Goal: Information Seeking & Learning: Learn about a topic

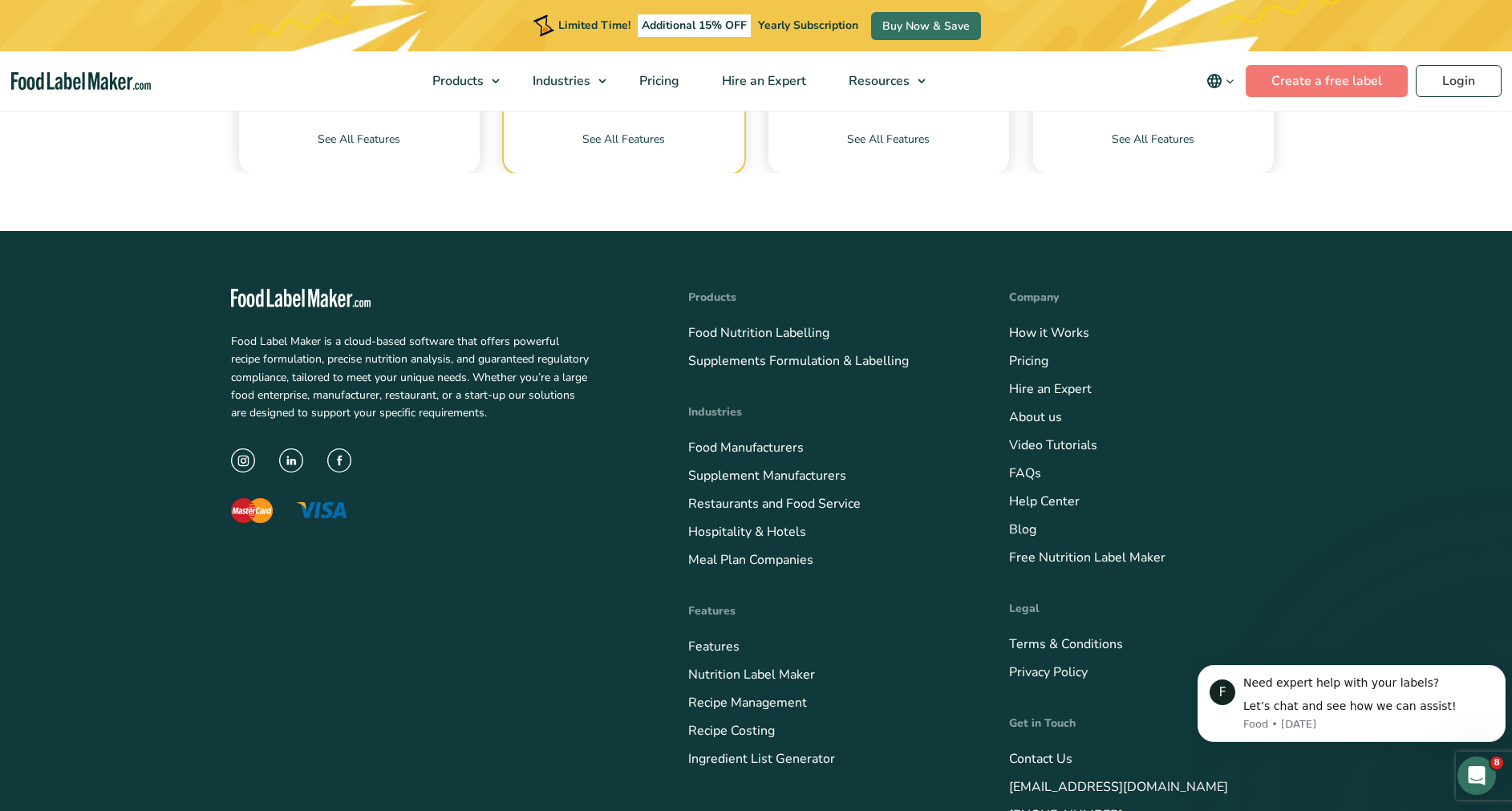
scroll to position [6510, 0]
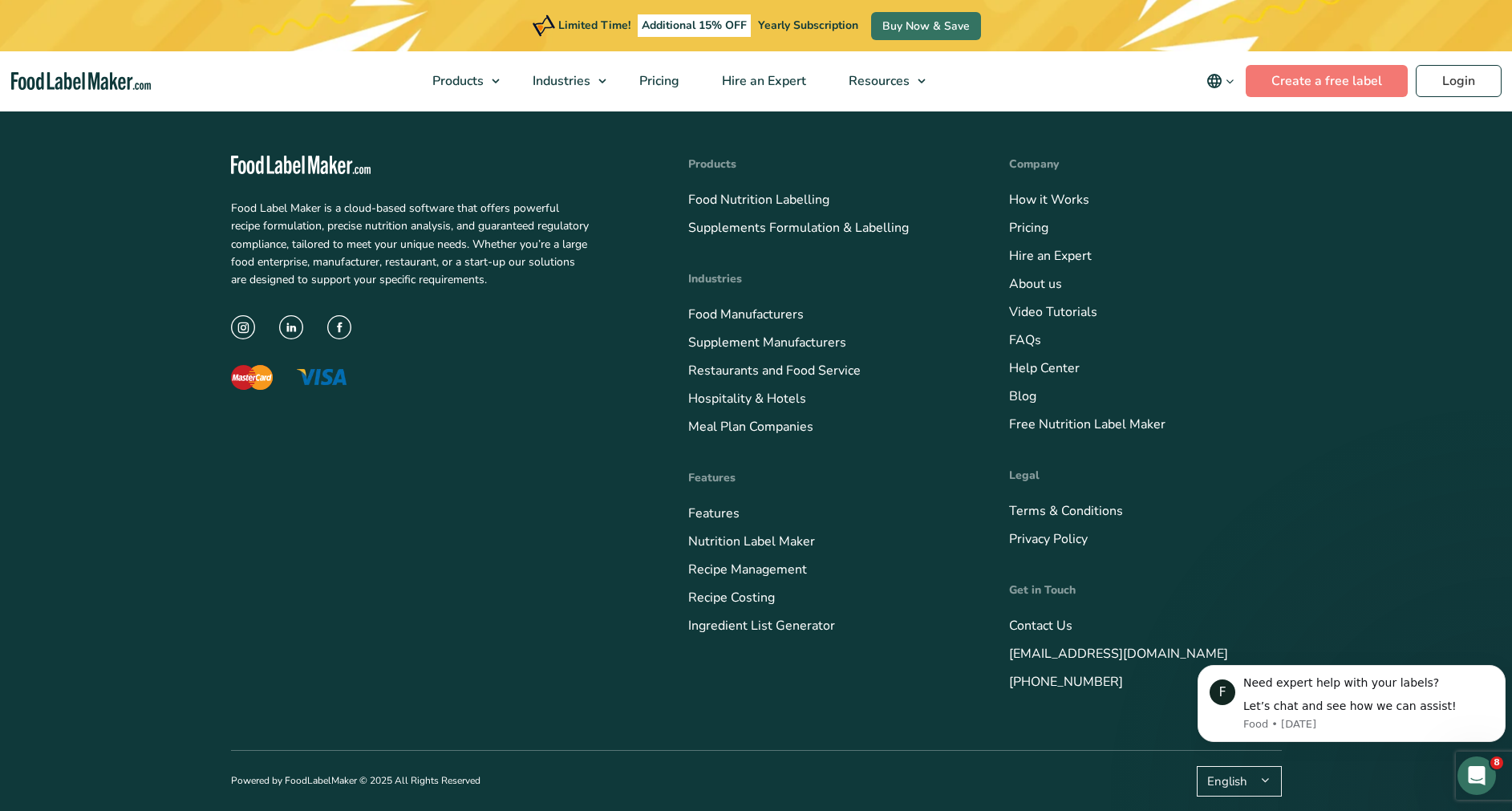
drag, startPoint x: 1134, startPoint y: 699, endPoint x: 998, endPoint y: 694, distance: 136.1
click at [998, 694] on div "Food Label Maker is a cloud-based software that offers powerful recipe formulat…" at bounding box center [756, 424] width 1051 height 652
drag, startPoint x: 998, startPoint y: 694, endPoint x: 1025, endPoint y: 682, distance: 29.5
copy link "[PHONE_NUMBER]"
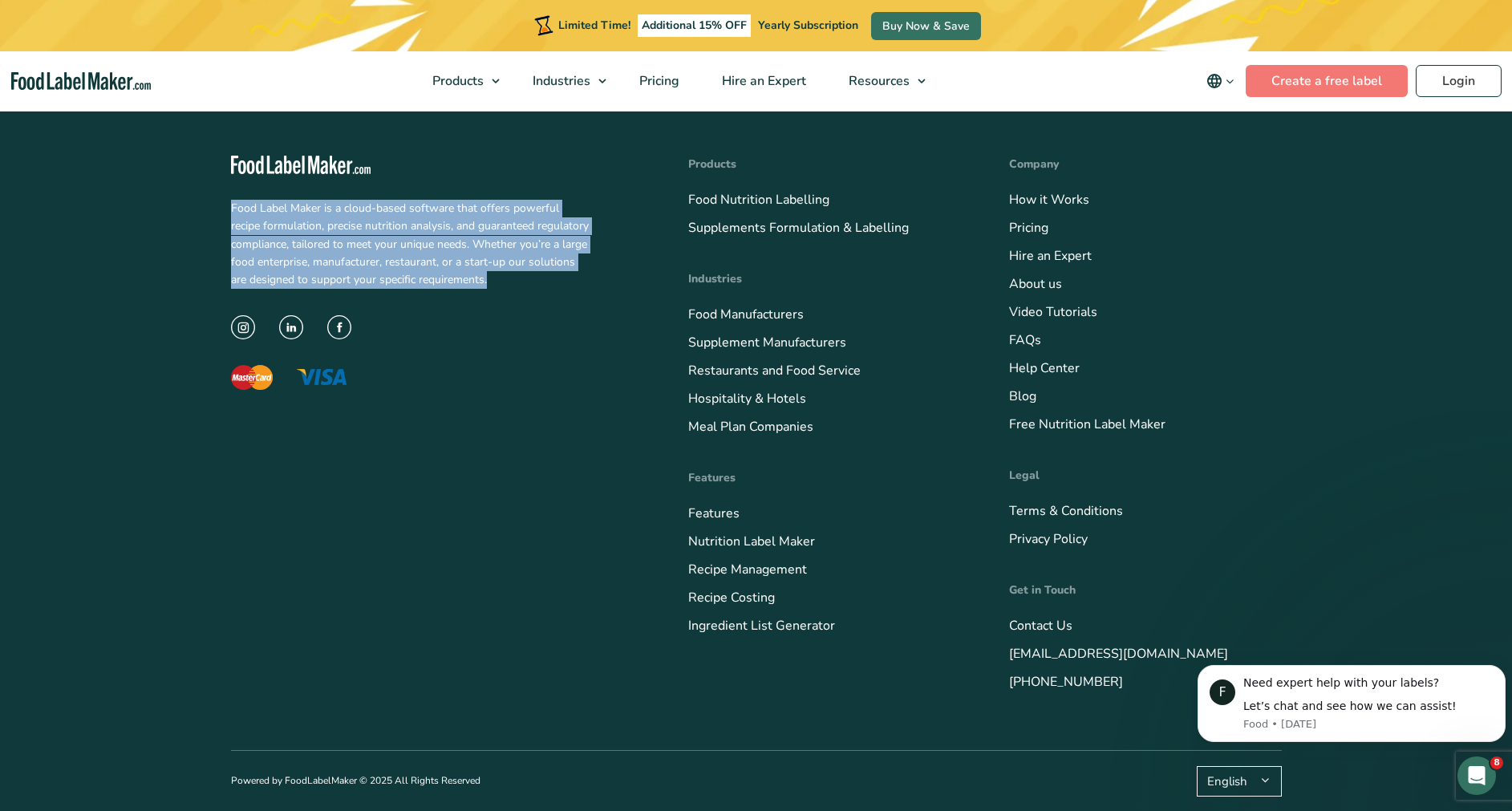
drag, startPoint x: 202, startPoint y: 212, endPoint x: 575, endPoint y: 282, distance: 379.5
click at [575, 282] on footer "Food Label Maker is a cloud-based software that offers powerful recipe formulat…" at bounding box center [756, 454] width 1512 height 713
drag, startPoint x: 575, startPoint y: 282, endPoint x: 468, endPoint y: 252, distance: 111.1
copy p "Food Label Maker is a cloud-based software that offers powerful recipe formulat…"
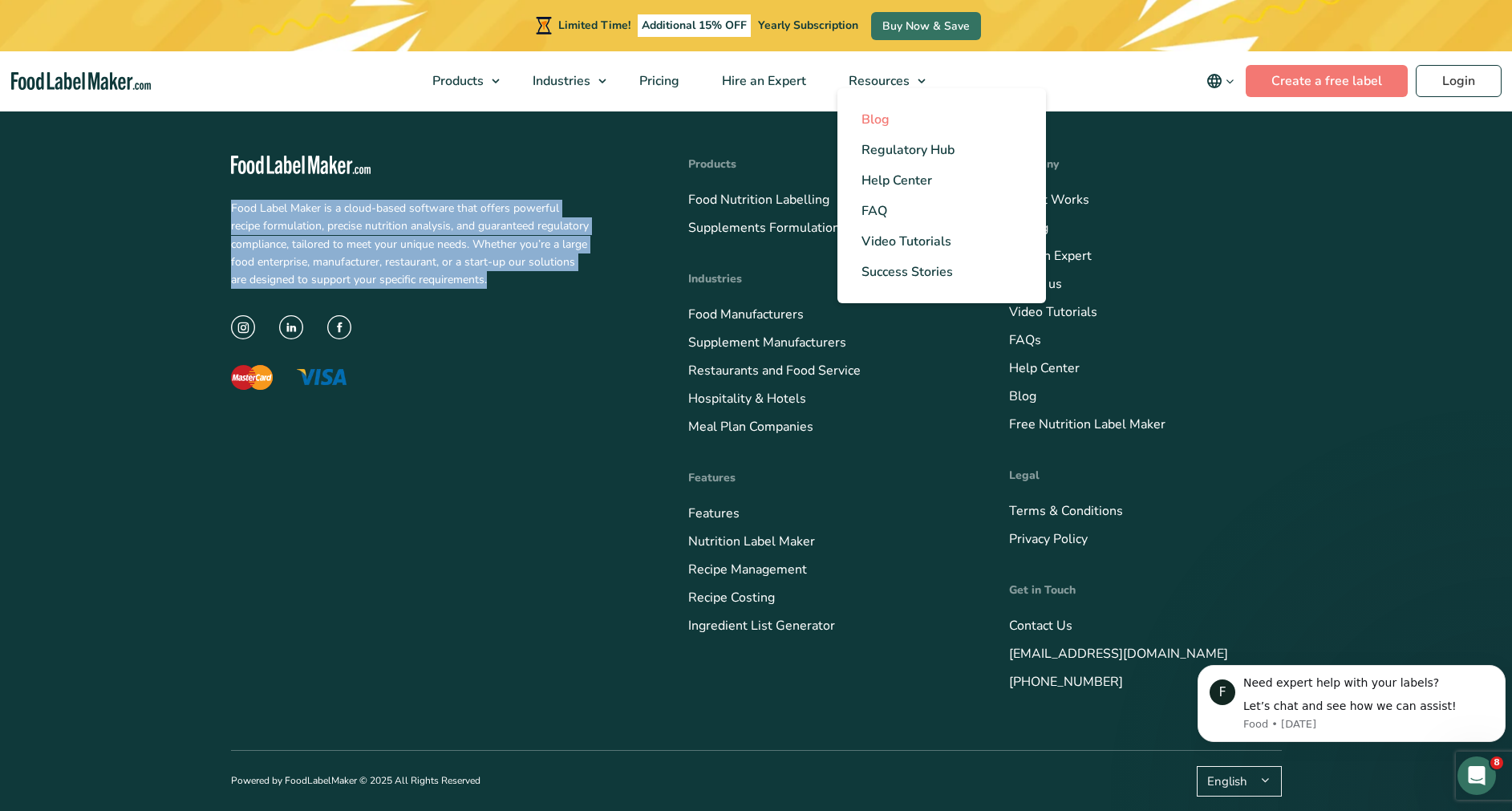
click at [877, 132] on link "Blog" at bounding box center [941, 119] width 208 height 31
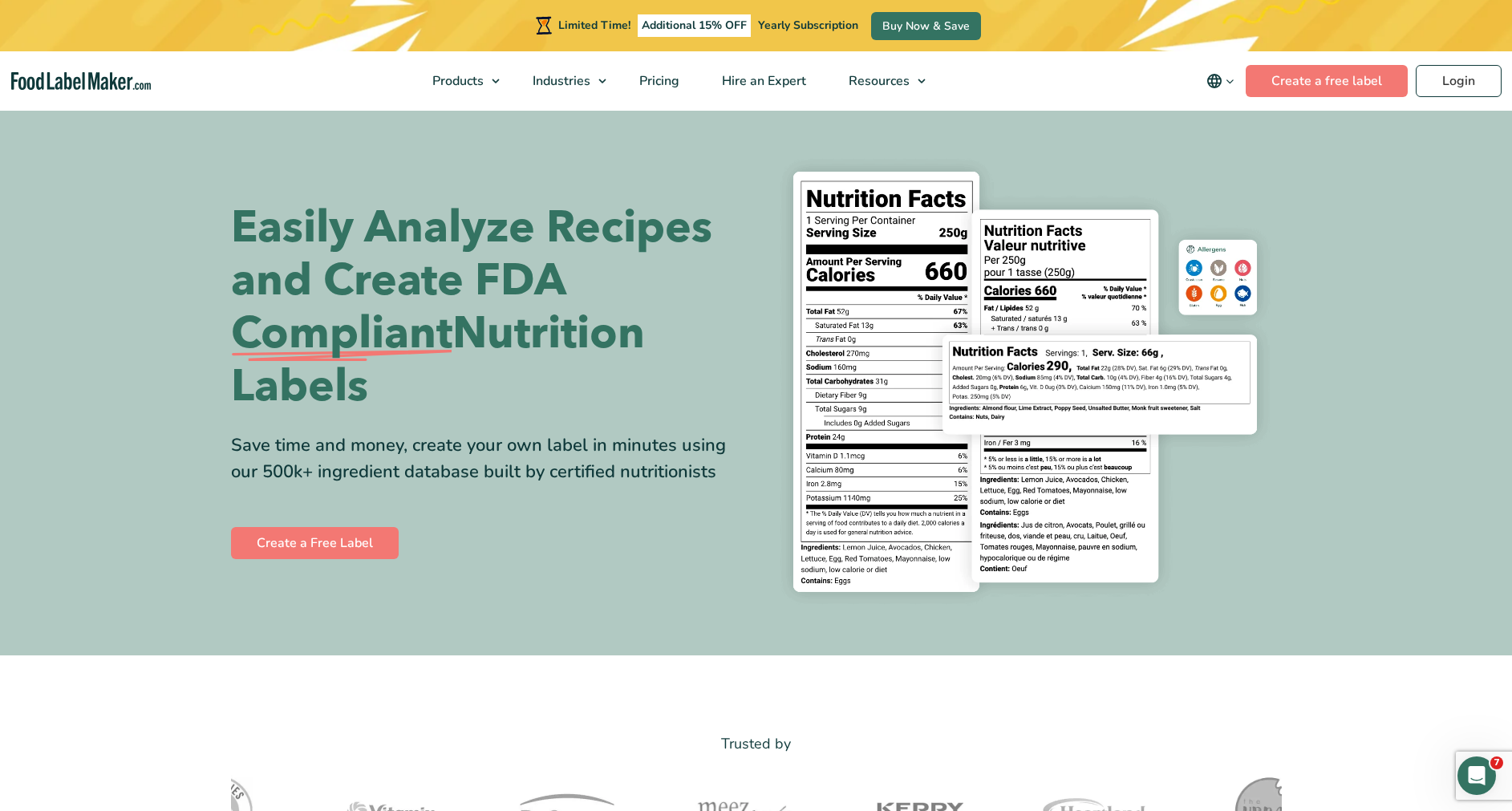
click at [661, 480] on div "Easily Analyze Recipes and Create FDA Compliant Nutrition Labels Save time and …" at bounding box center [487, 382] width 514 height 361
drag, startPoint x: 661, startPoint y: 480, endPoint x: 405, endPoint y: 413, distance: 264.6
click at [405, 413] on h1 "Easily Analyze Recipes and Create FDA Compliant Nutrition Labels" at bounding box center [487, 307] width 514 height 212
drag, startPoint x: 405, startPoint y: 413, endPoint x: 294, endPoint y: 384, distance: 114.7
click at [294, 384] on h1 "Easily Analyze Recipes and Create FDA Compliant Nutrition Labels" at bounding box center [487, 307] width 514 height 212
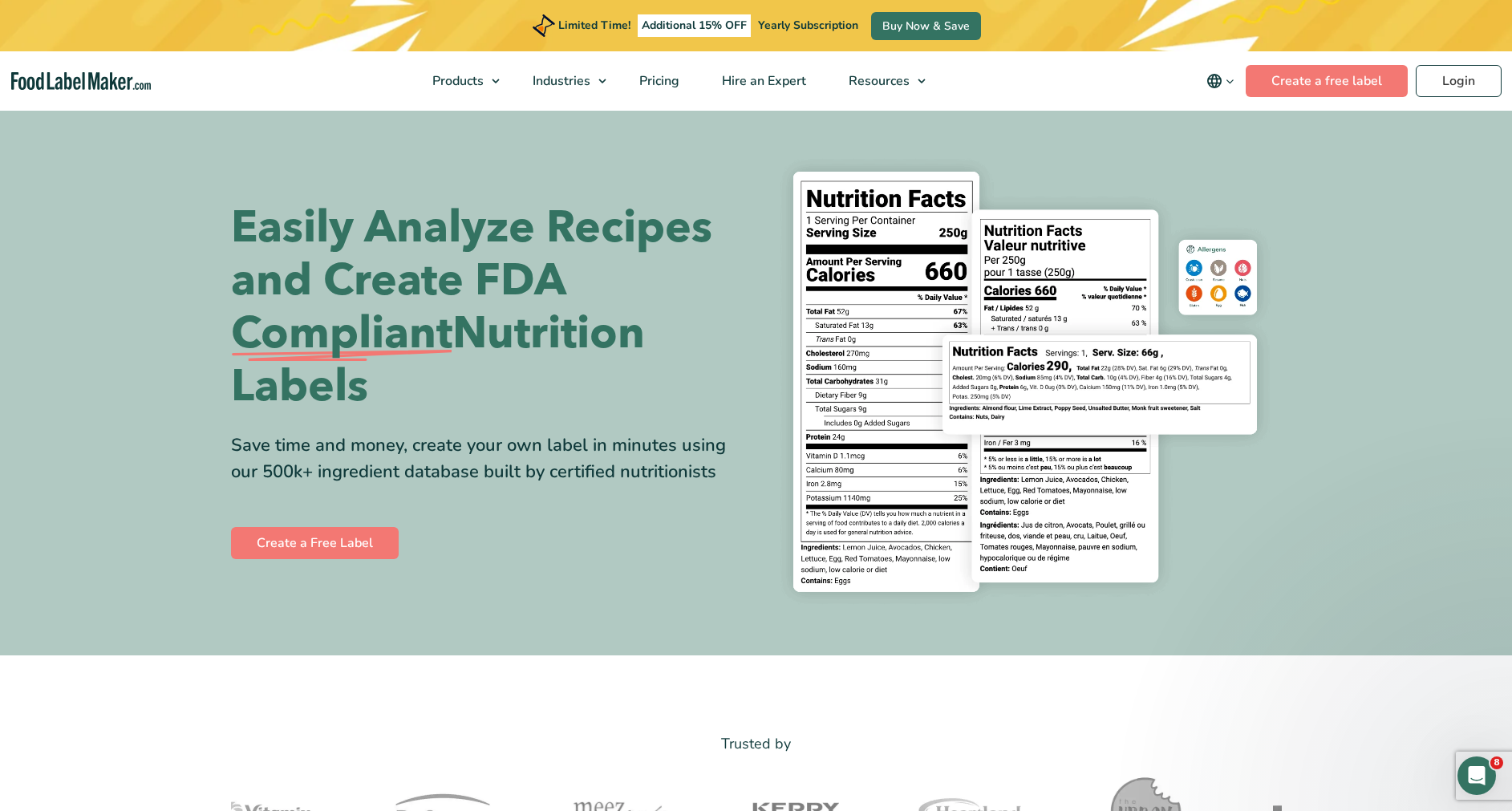
click at [195, 310] on section "Easily Analyze Recipes and Create FDA Compliant Nutrition Labels Save time and …" at bounding box center [756, 381] width 1512 height 547
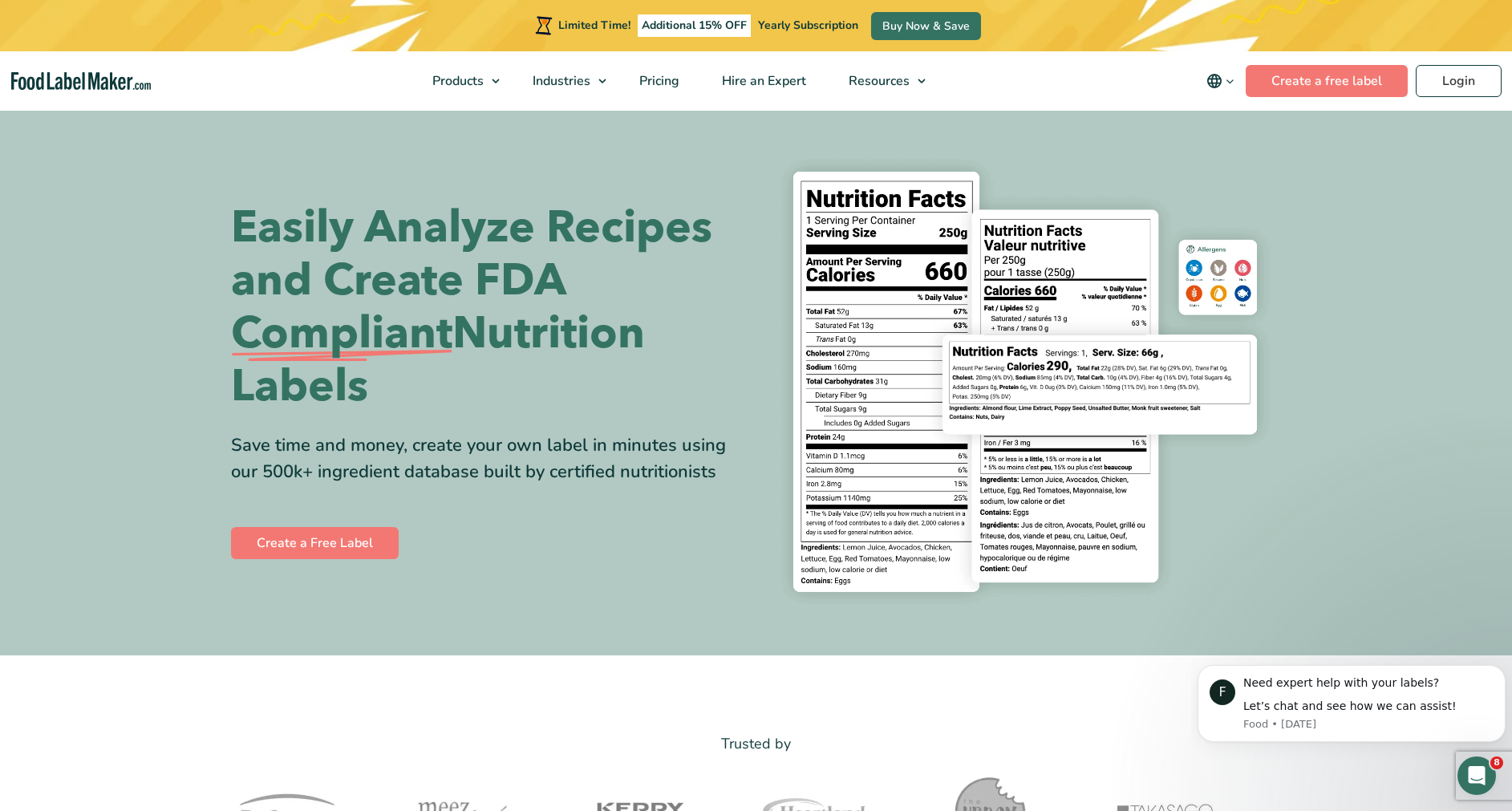
drag, startPoint x: 226, startPoint y: 225, endPoint x: 721, endPoint y: 480, distance: 556.8
click at [721, 480] on div "Easily Analyze Recipes and Create FDA Compliant Nutrition Labels Save time and …" at bounding box center [756, 381] width 1074 height 470
drag, startPoint x: 721, startPoint y: 480, endPoint x: 605, endPoint y: 454, distance: 118.9
copy div "Easily Analyze Recipes and Create FDA Compliant Nutrition Labels Save time and …"
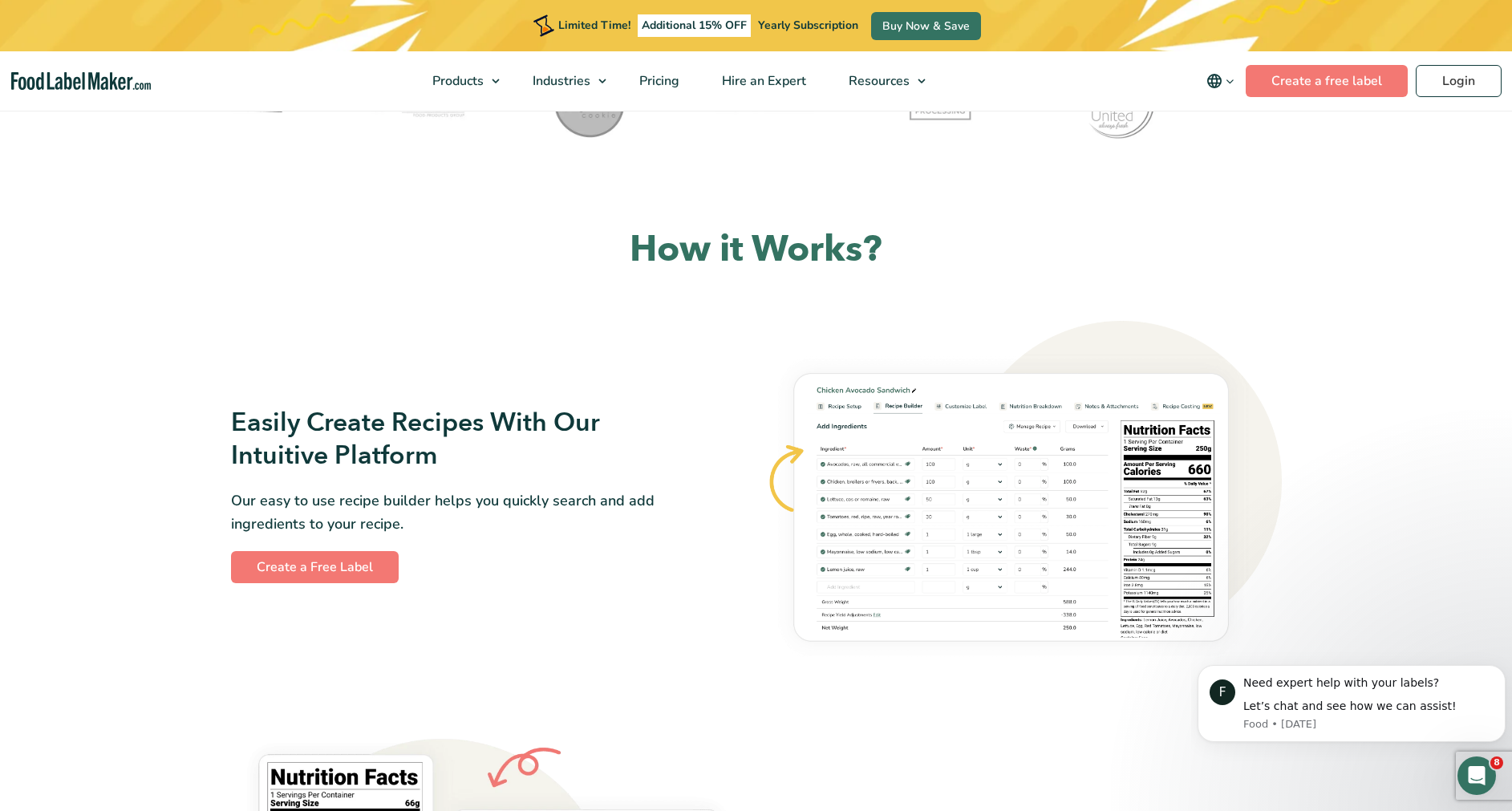
scroll to position [731, 0]
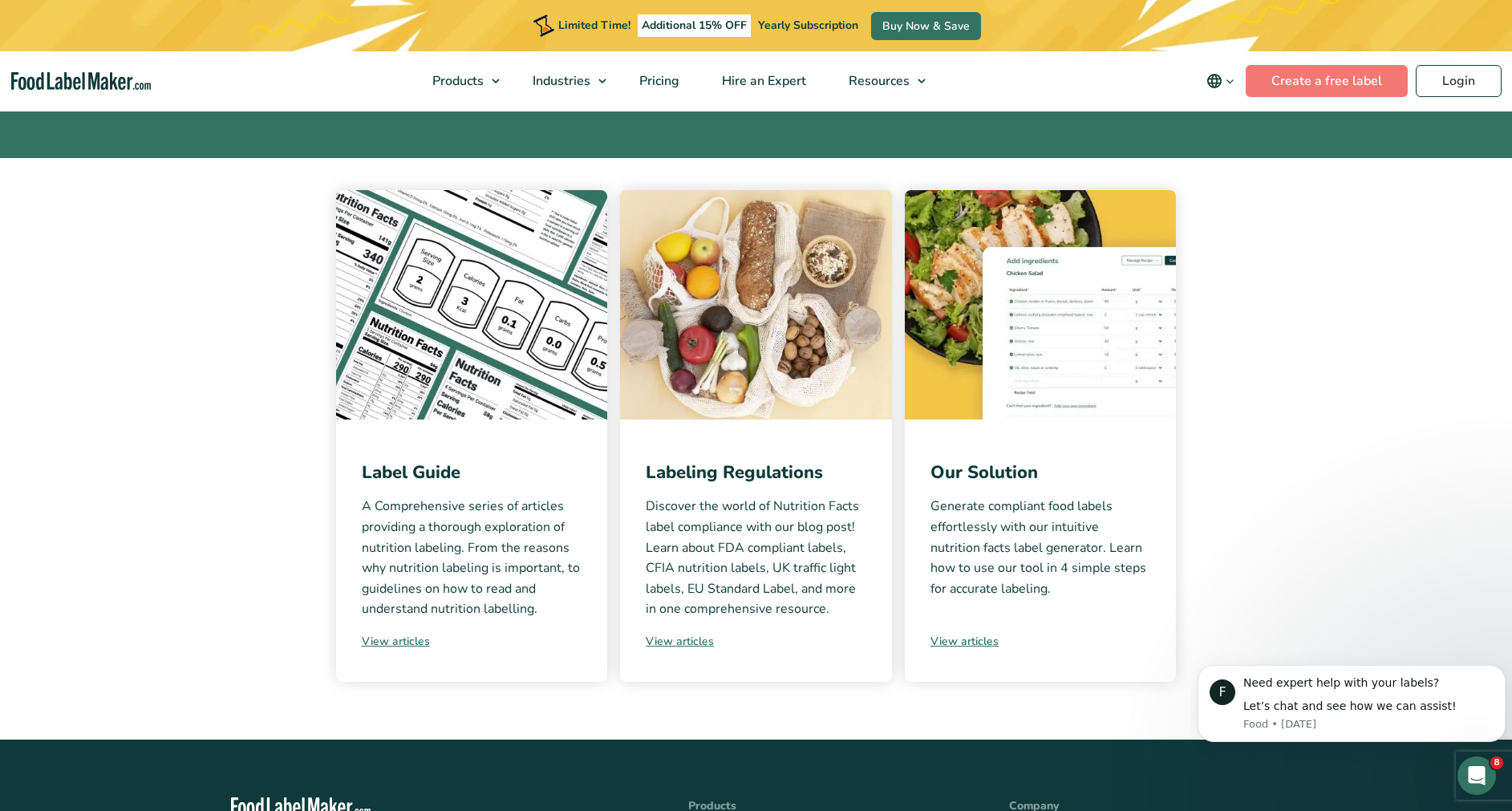
scroll to position [245, 0]
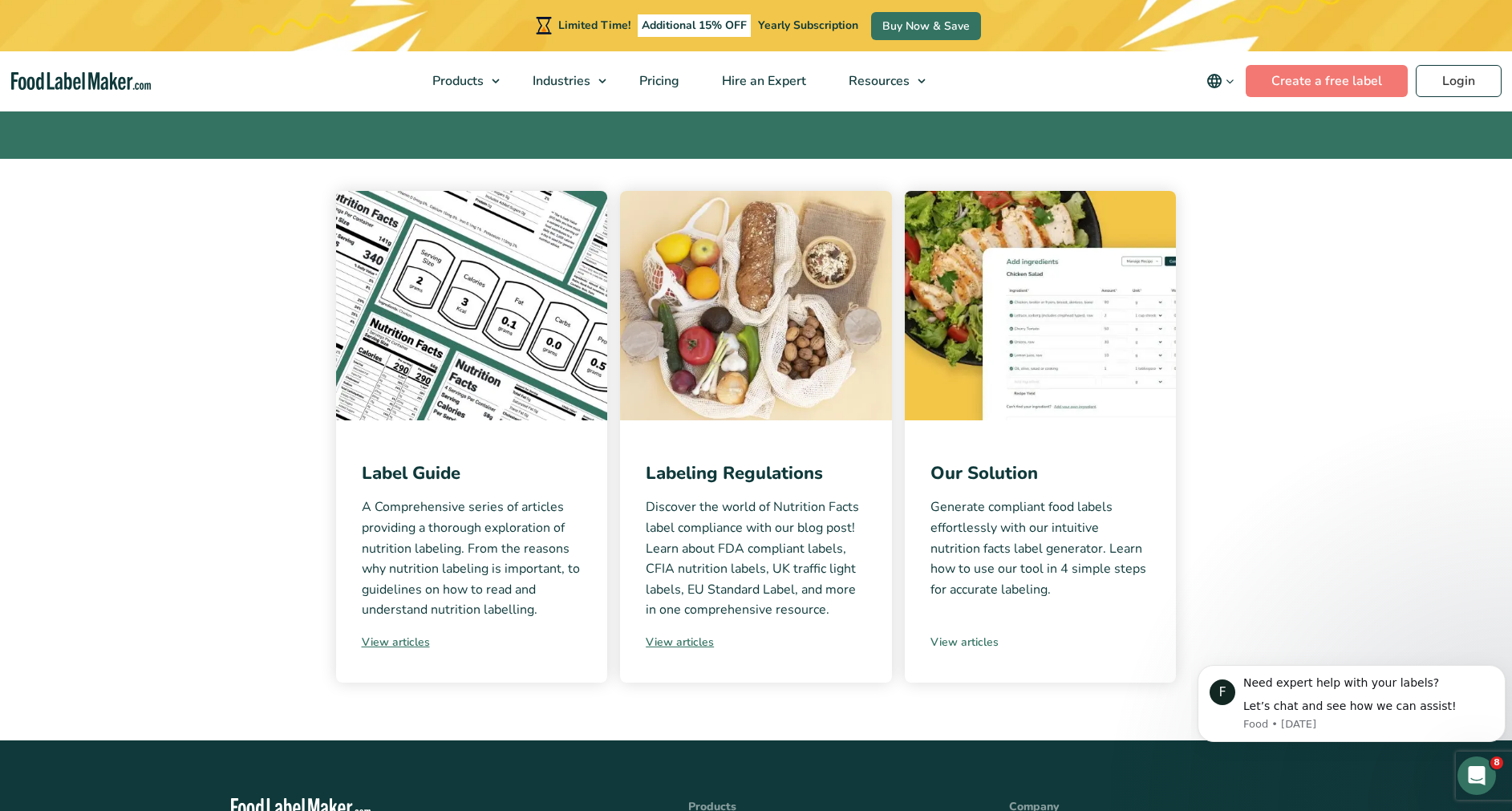
click at [971, 643] on link "View articles" at bounding box center [1040, 642] width 221 height 17
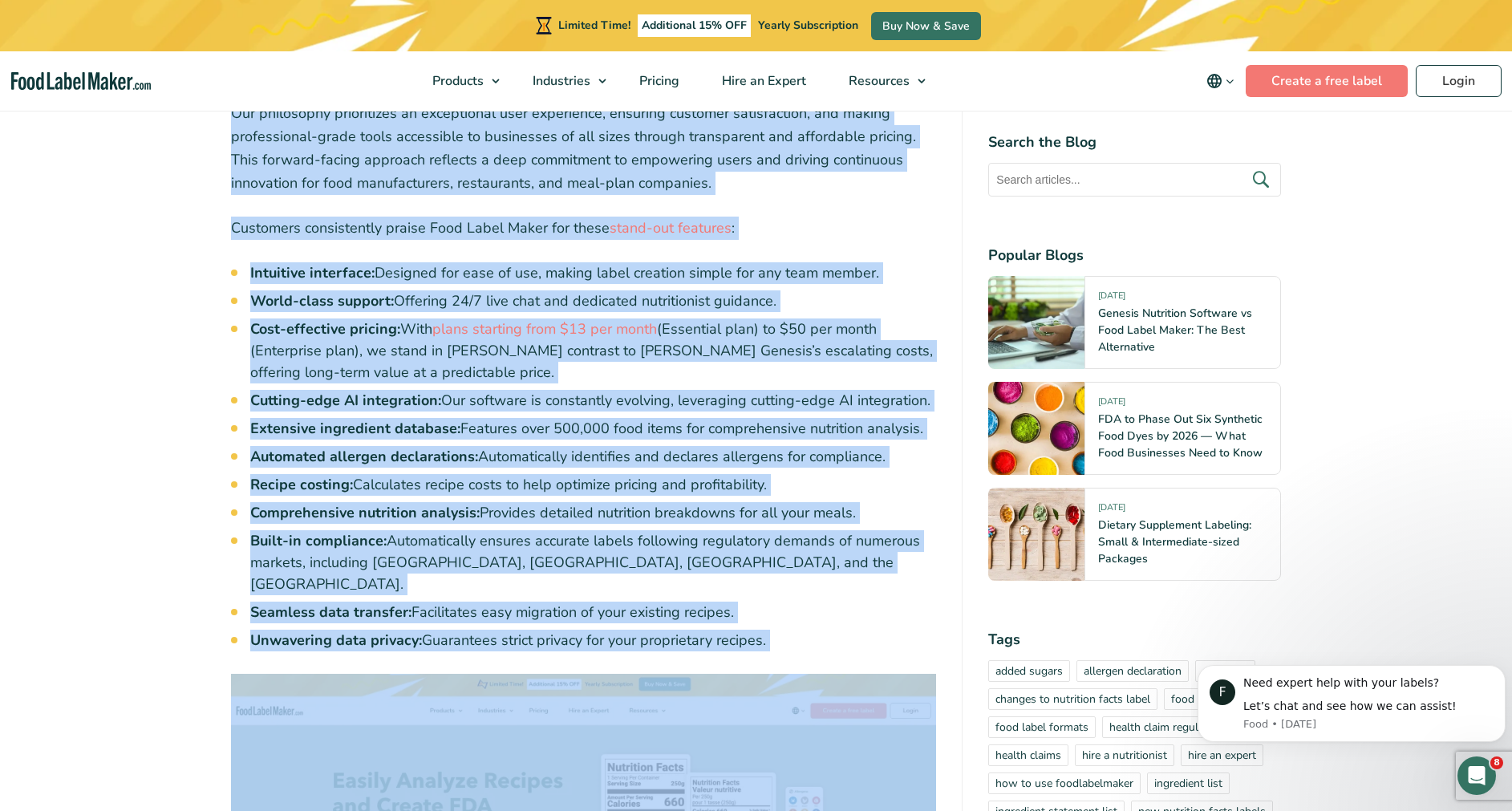
scroll to position [2008, 0]
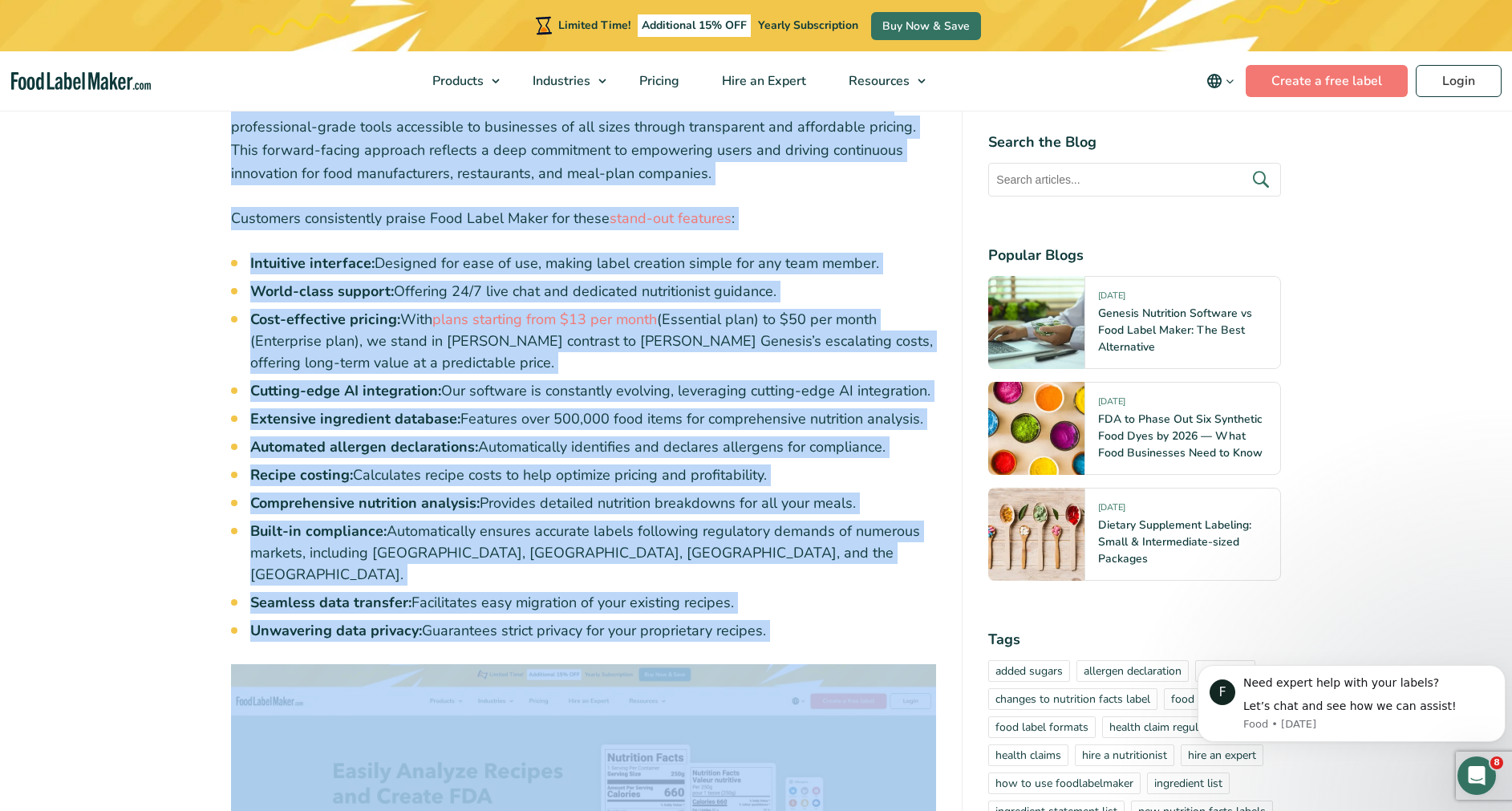
drag, startPoint x: 214, startPoint y: 332, endPoint x: 797, endPoint y: 604, distance: 643.3
copy div "Food Label Maker (FLM) is a dynamic, cloud-based platform disrupting the food l…"
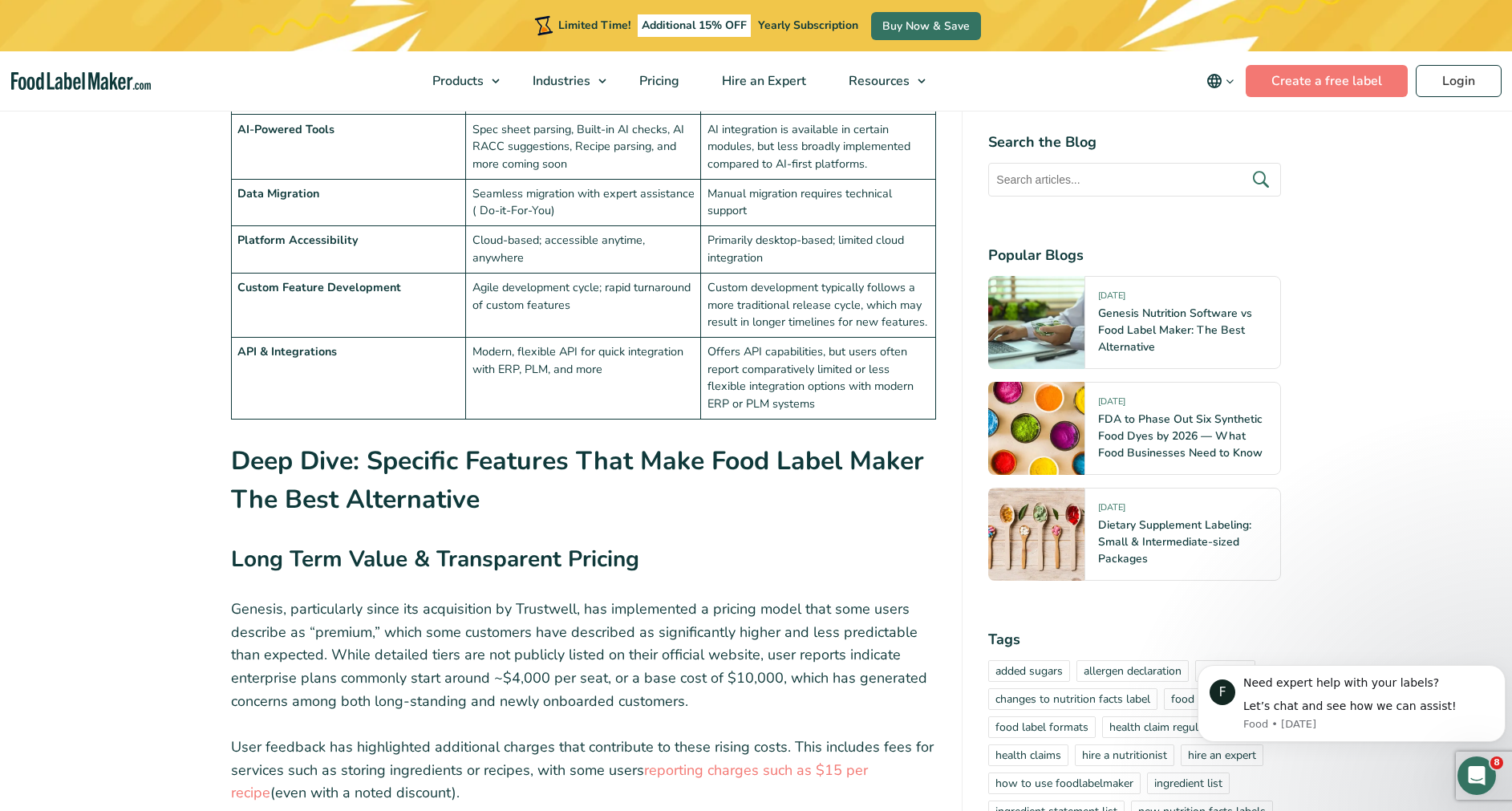
scroll to position [3613, 0]
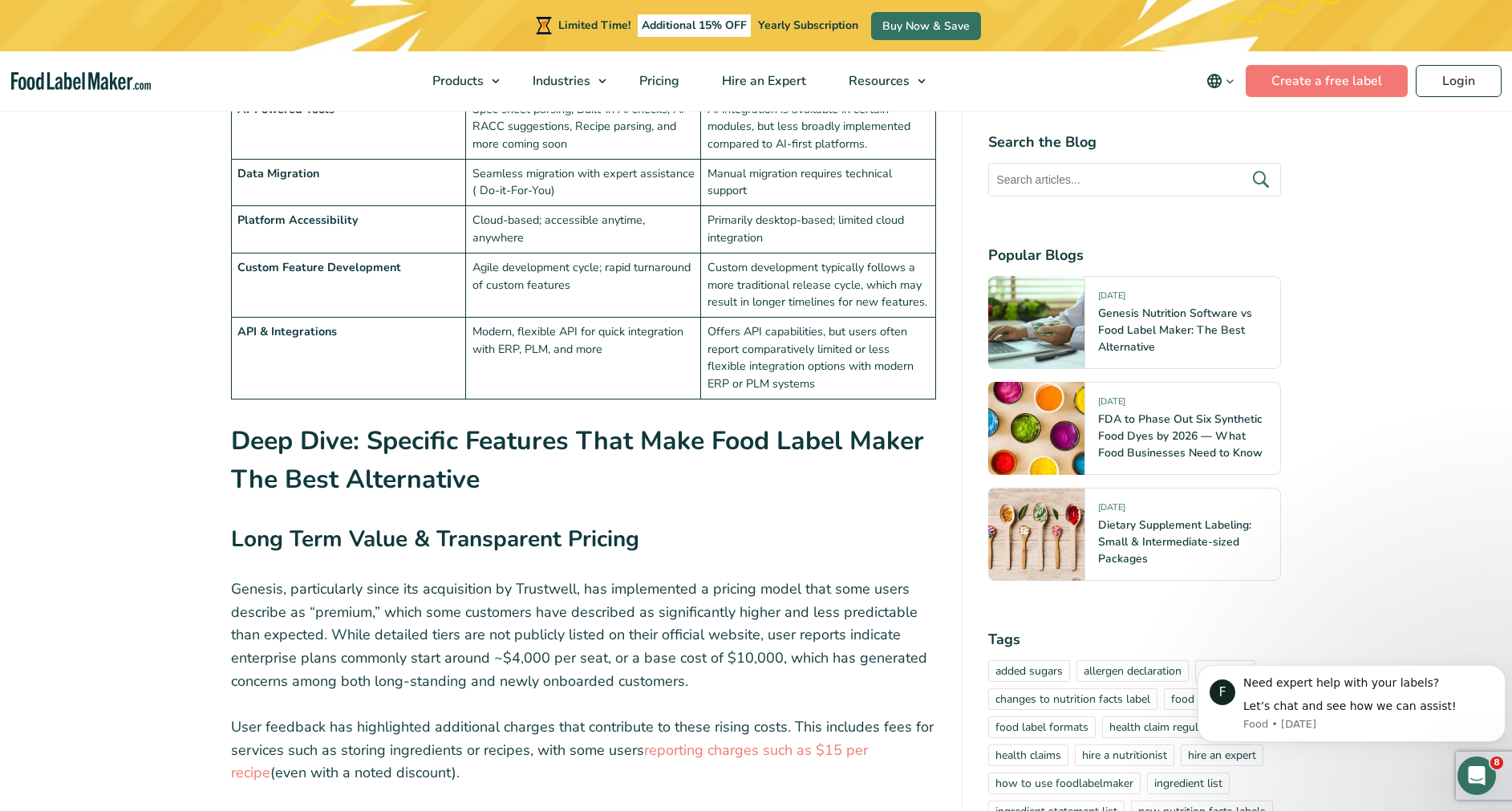
drag, startPoint x: 235, startPoint y: 466, endPoint x: 716, endPoint y: 462, distance: 481.0
click at [716, 522] on h3 "Long Term Value & Transparent Pricing" at bounding box center [583, 543] width 705 height 43
drag, startPoint x: 716, startPoint y: 462, endPoint x: 543, endPoint y: 414, distance: 179.5
click at [543, 422] on h2 "Deep Dive: Specific Features That Make Food Label Maker The Best Alternative" at bounding box center [583, 466] width 705 height 87
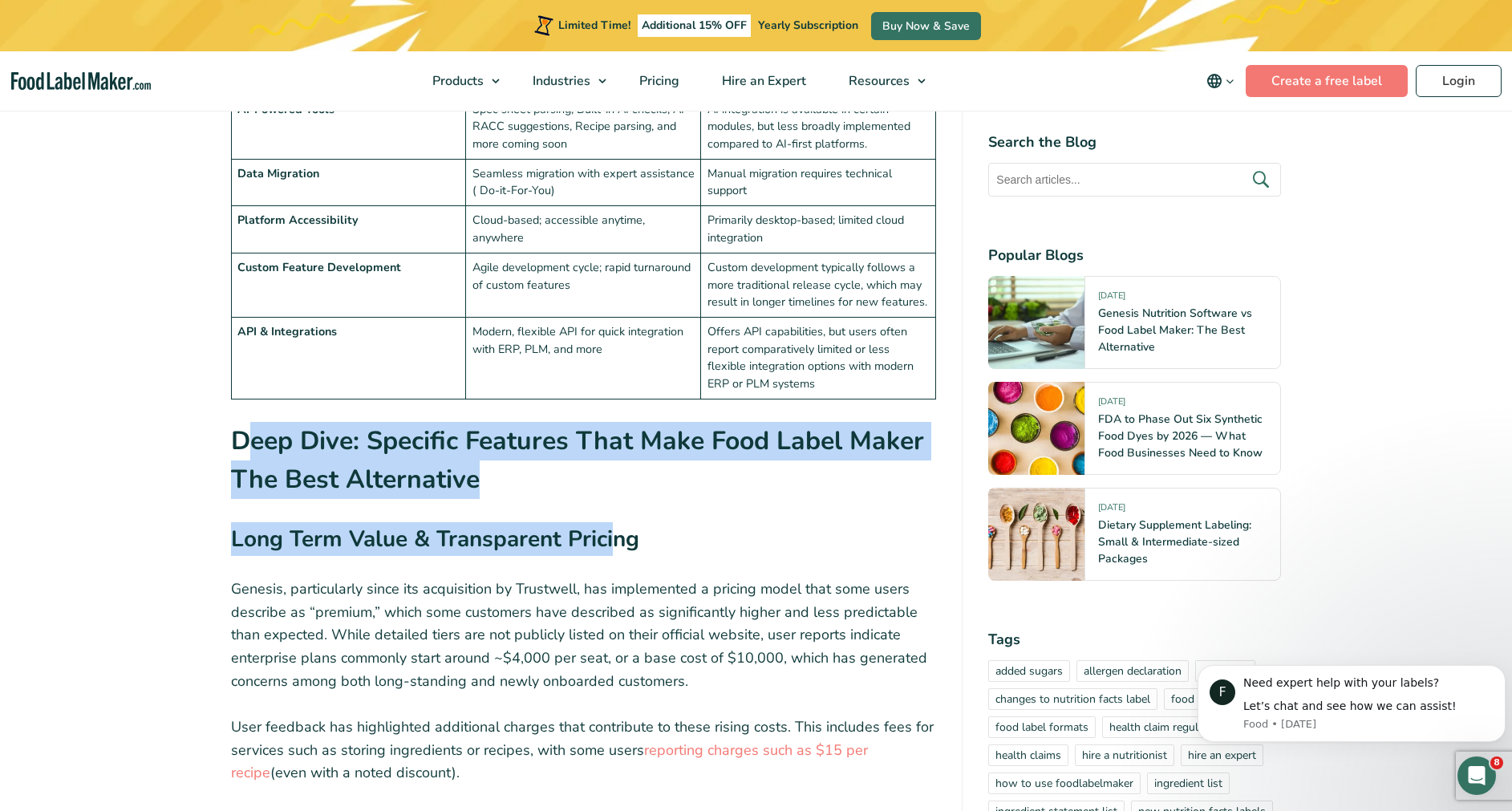
drag, startPoint x: 245, startPoint y: 367, endPoint x: 618, endPoint y: 441, distance: 380.3
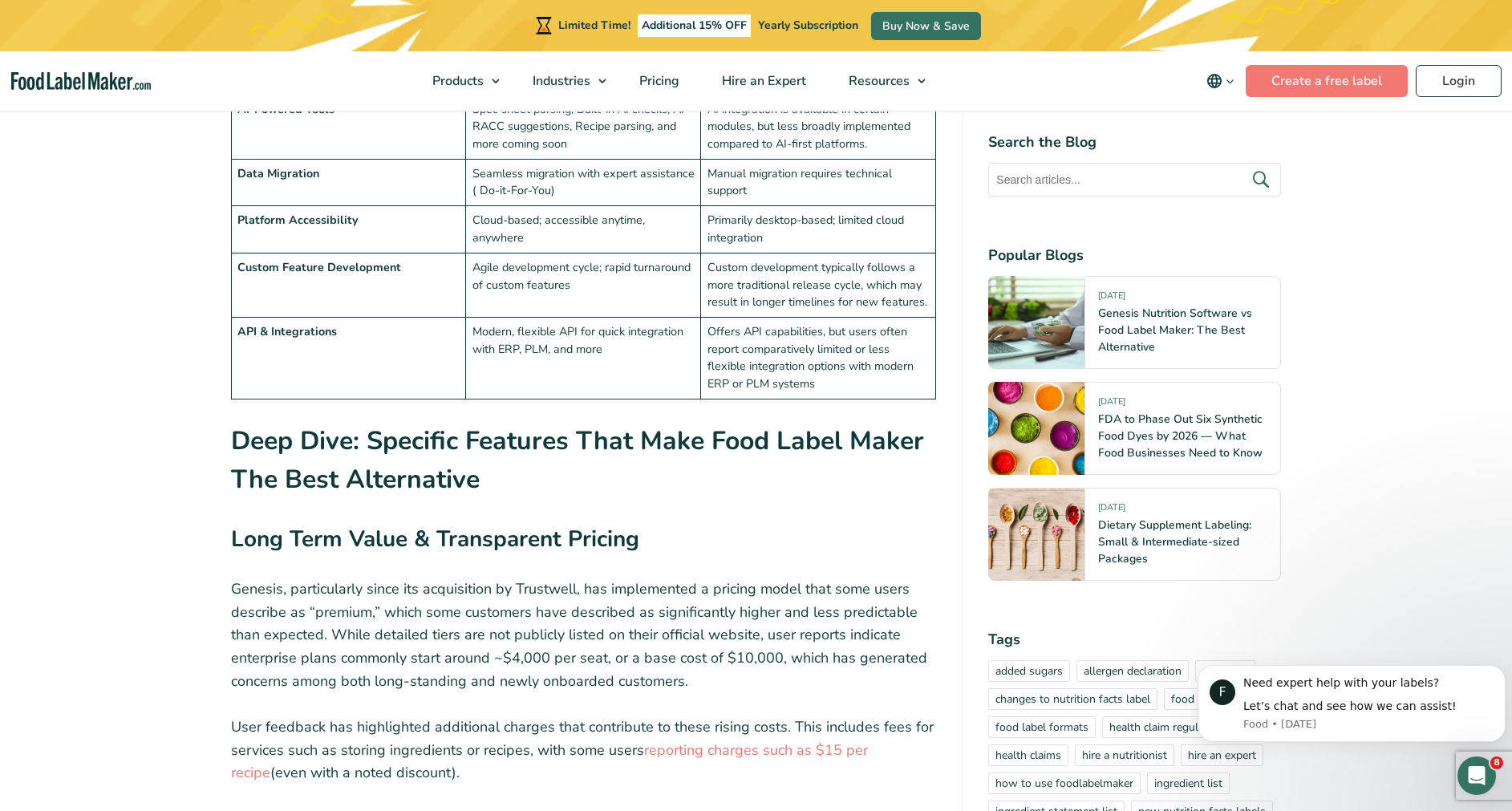
drag, startPoint x: 618, startPoint y: 441, endPoint x: 635, endPoint y: 444, distance: 17.3
click at [635, 524] on strong "Long Term Value & Transparent Pricing" at bounding box center [435, 539] width 408 height 31
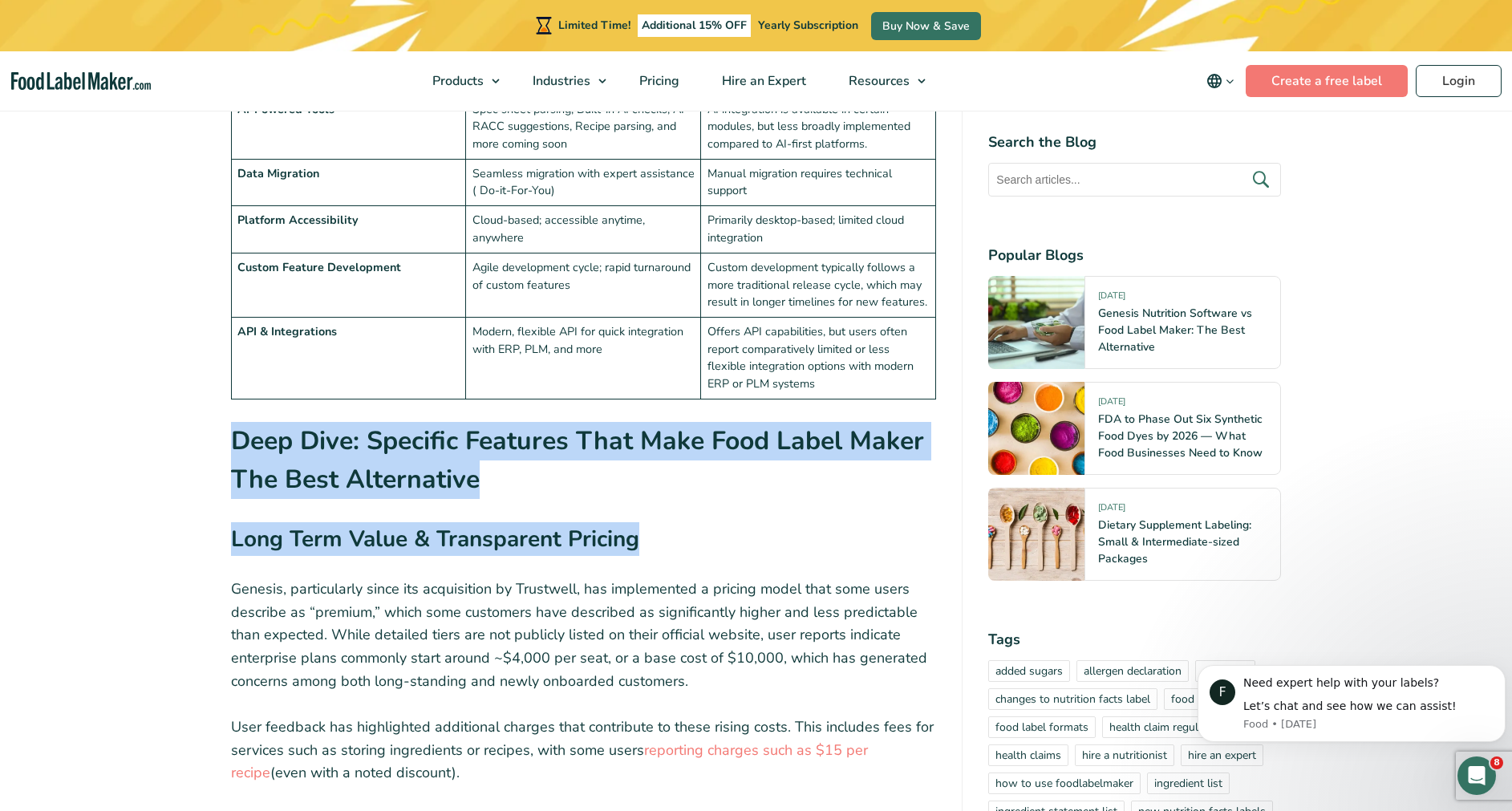
drag, startPoint x: 639, startPoint y: 450, endPoint x: 187, endPoint y: 339, distance: 465.4
click at [187, 339] on article "12 August, 2025 Genesis Nutrition Software vs Food Label Maker: The Best Altern…" at bounding box center [756, 305] width 1512 height 7496
drag, startPoint x: 187, startPoint y: 339, endPoint x: 281, endPoint y: 369, distance: 98.7
copy div "Deep Dive: Specific Features That Make Food Label Maker The Best Alternative Lo…"
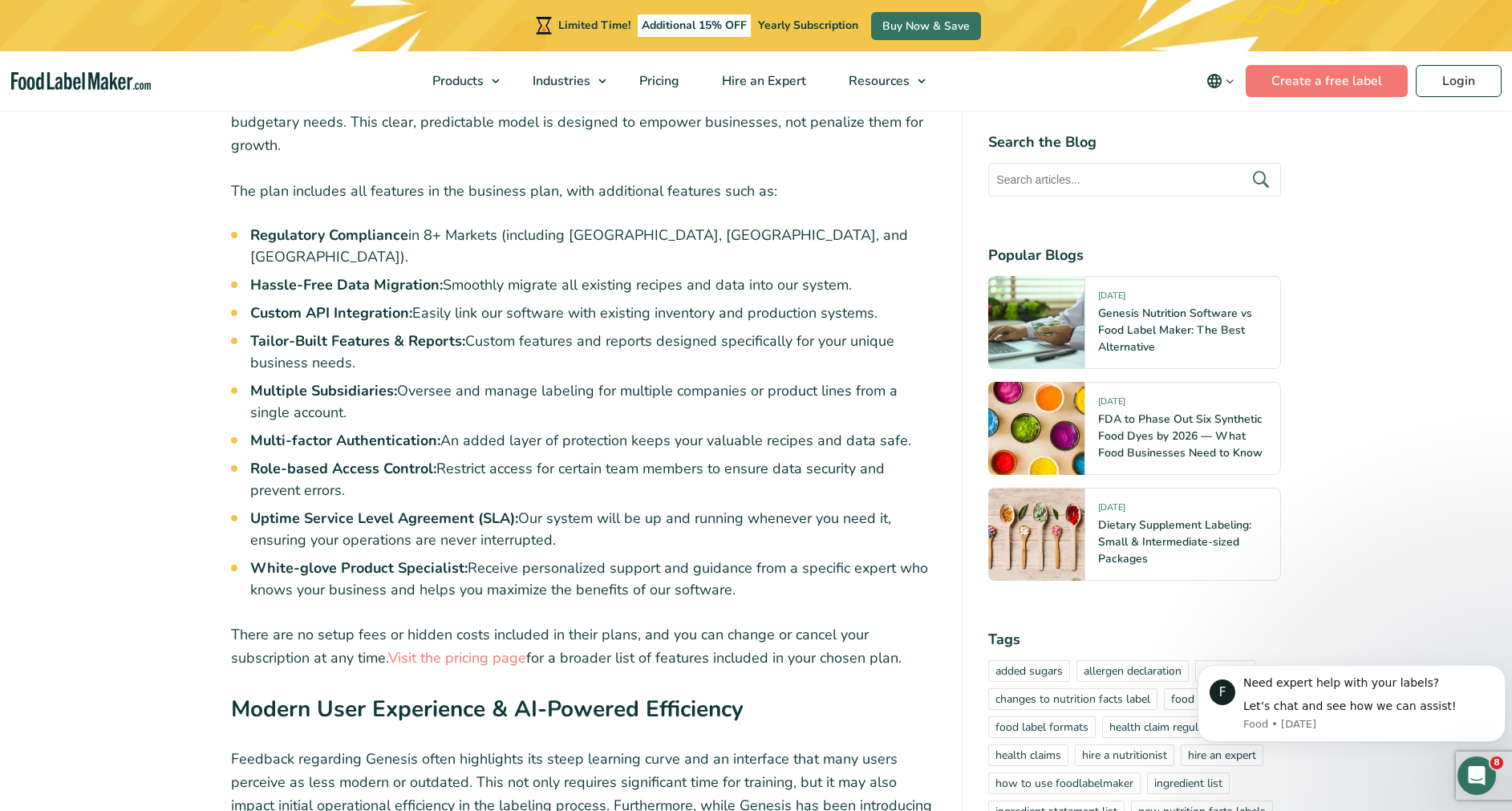
scroll to position [4477, 0]
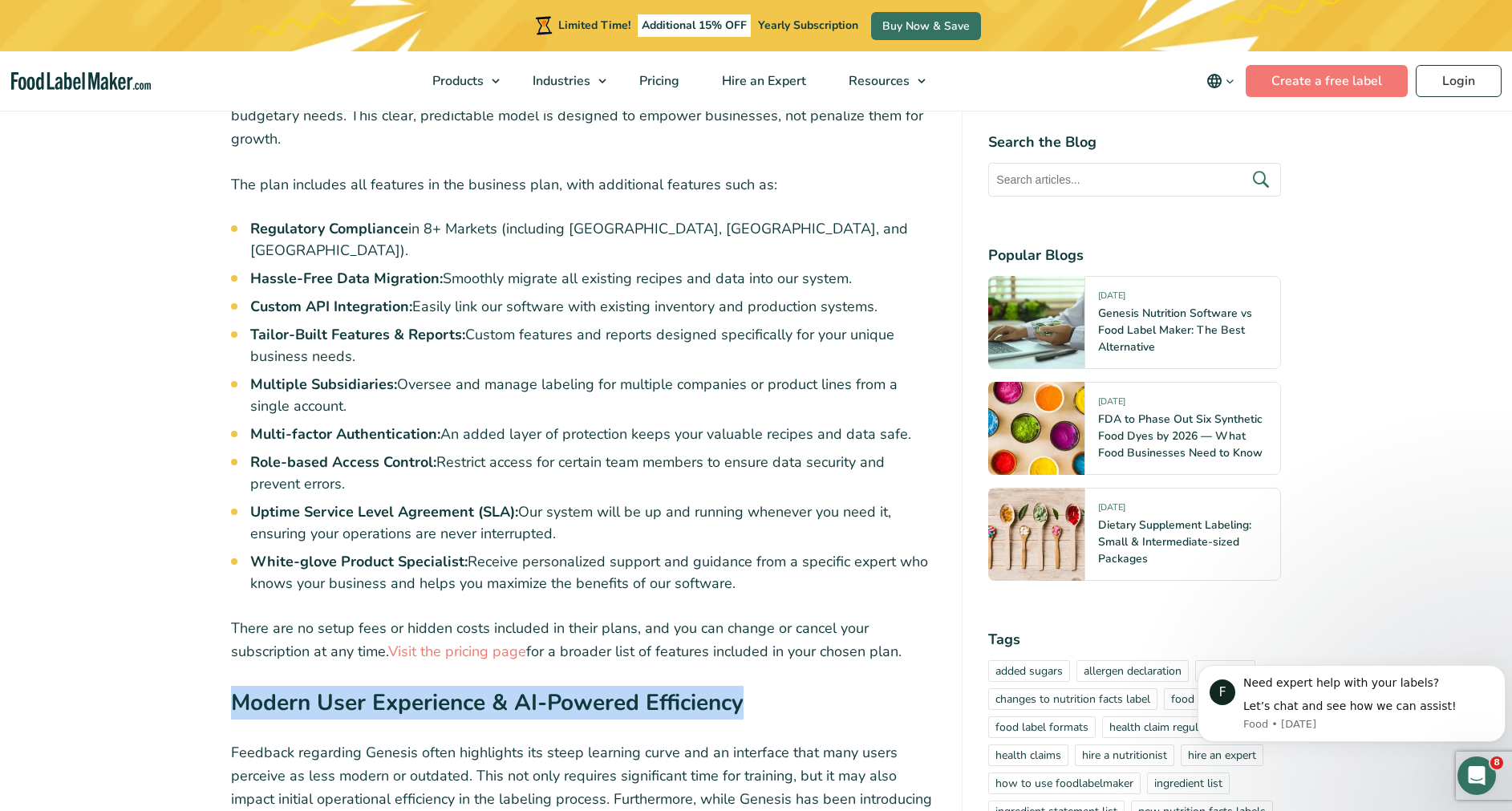
drag, startPoint x: 235, startPoint y: 528, endPoint x: 746, endPoint y: 549, distance: 511.4
drag, startPoint x: 746, startPoint y: 549, endPoint x: 716, endPoint y: 550, distance: 30.0
copy div "Modern User Experience & AI-Powered Efficiency"
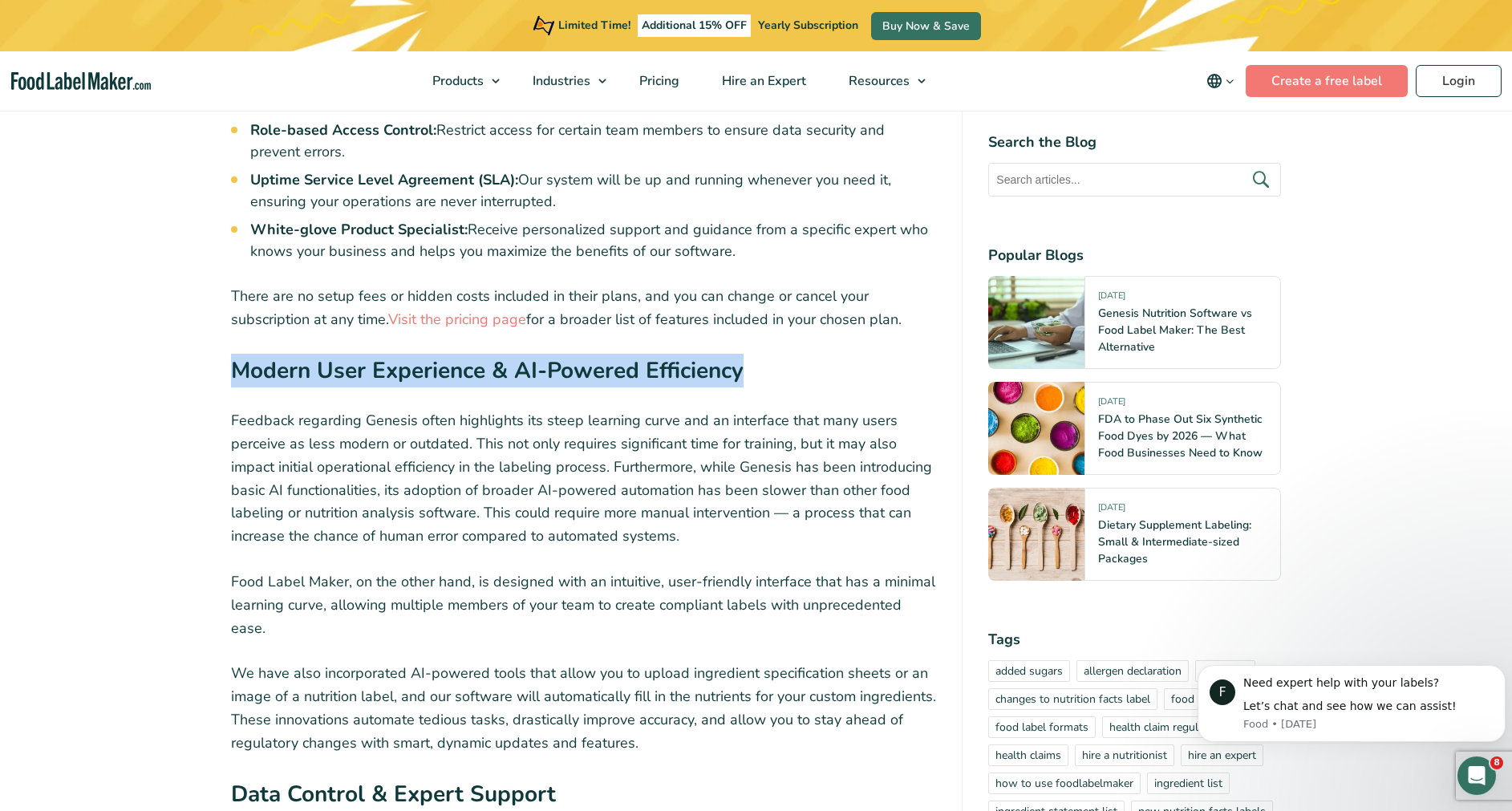
scroll to position [4815, 0]
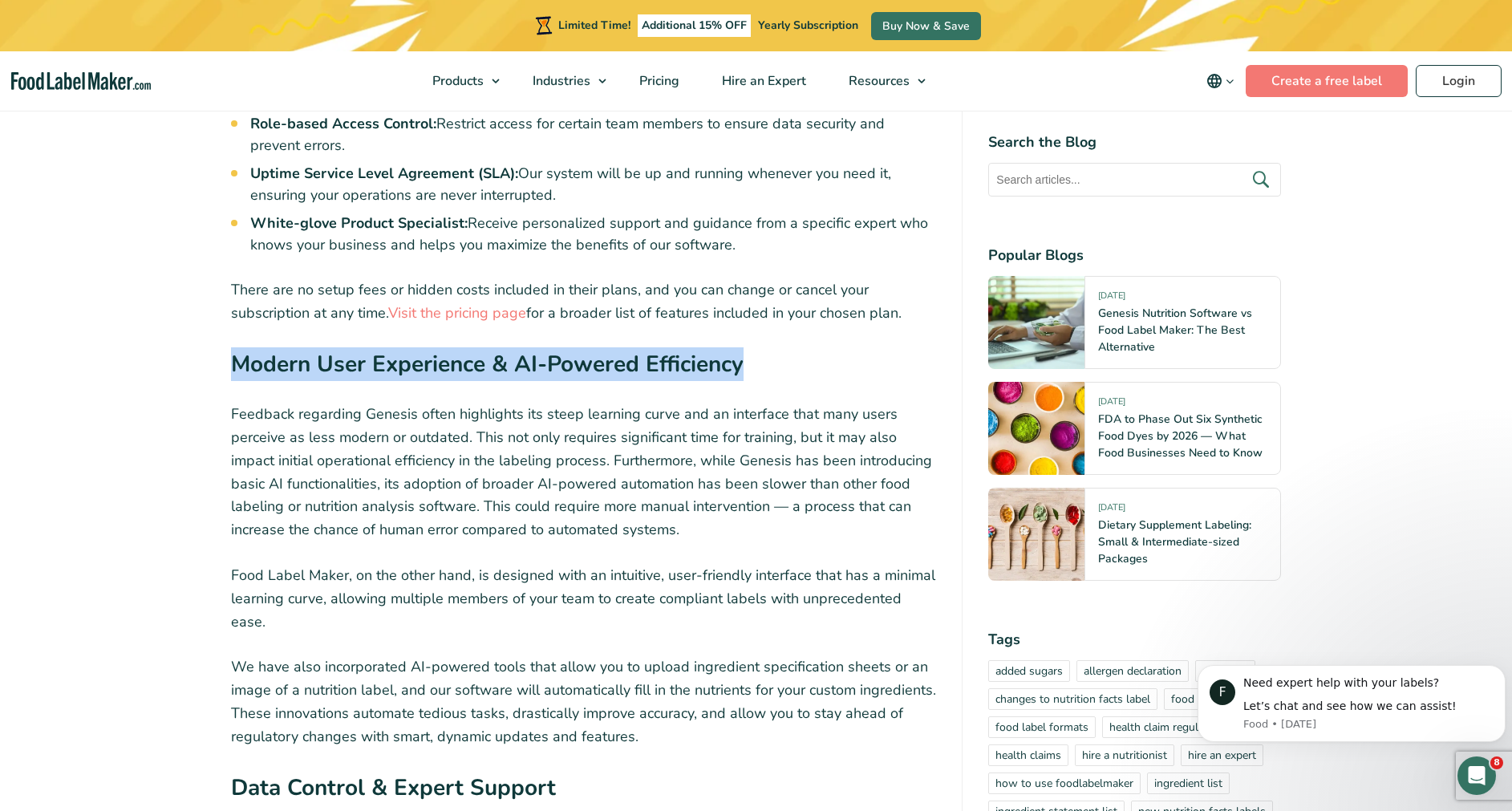
drag, startPoint x: 222, startPoint y: 654, endPoint x: 580, endPoint y: 633, distance: 358.6
drag, startPoint x: 580, startPoint y: 633, endPoint x: 505, endPoint y: 624, distance: 75.5
copy strong "Data Control & Expert Support"
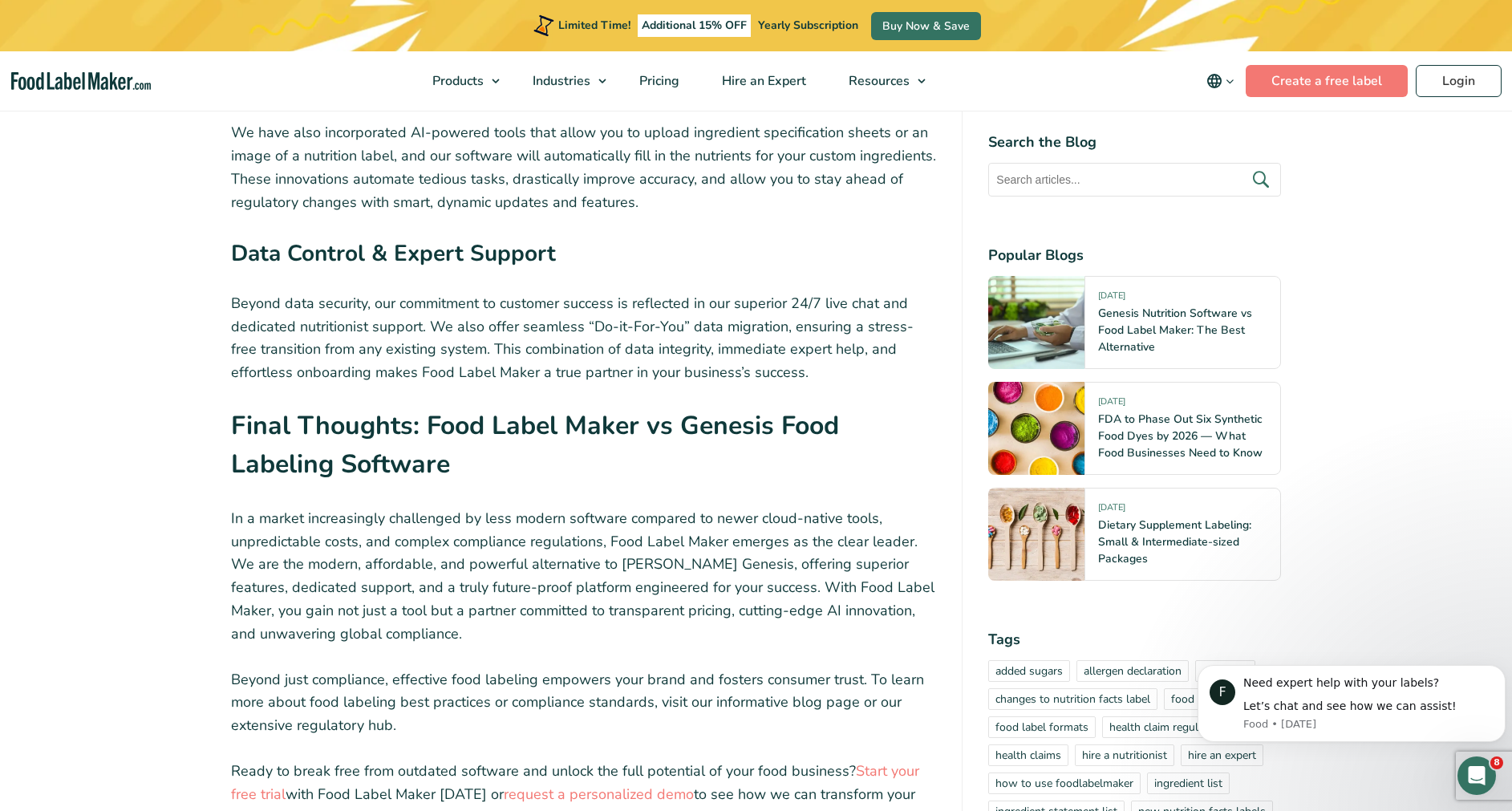
scroll to position [5366, 0]
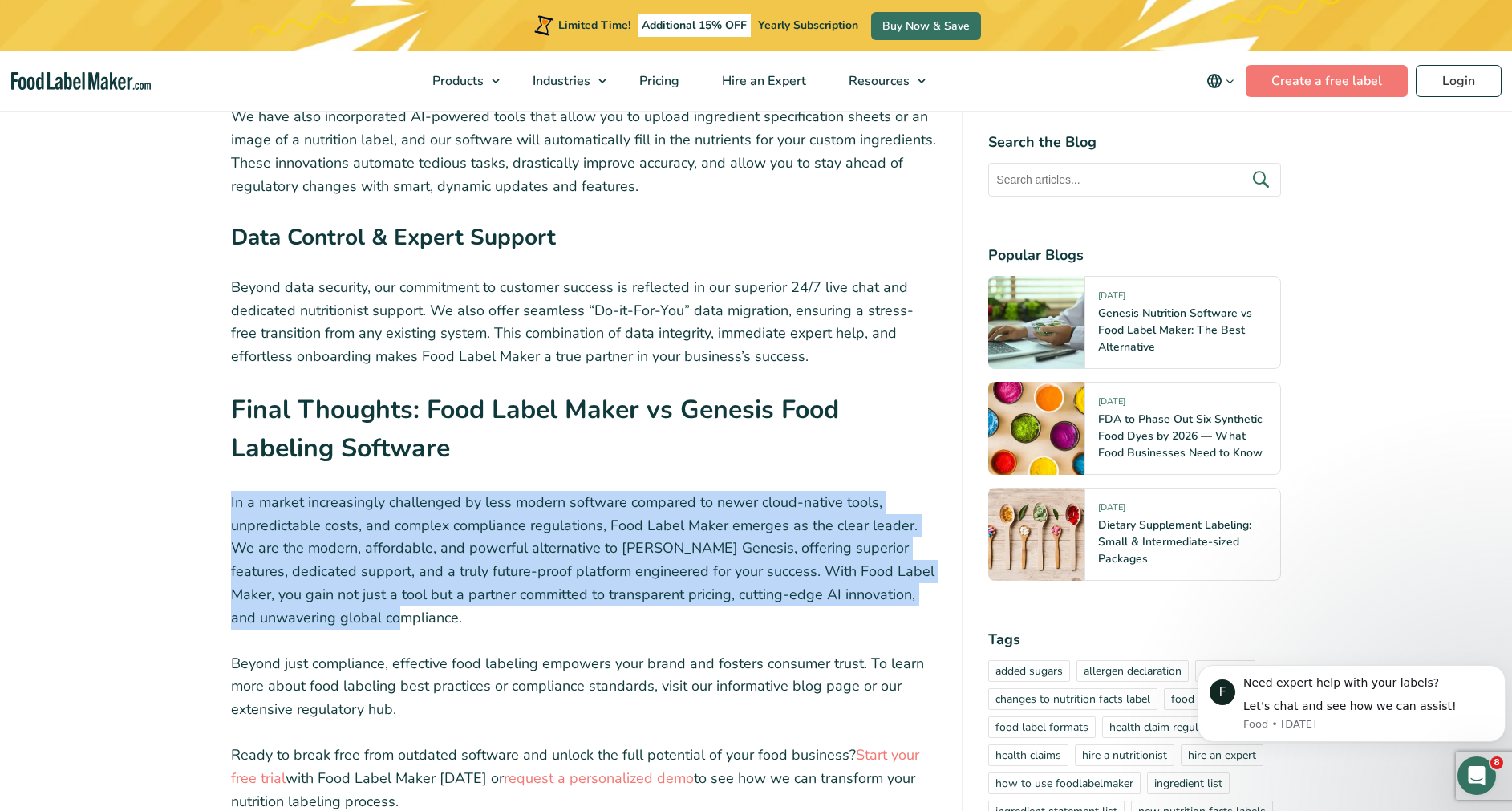
drag, startPoint x: 219, startPoint y: 353, endPoint x: 495, endPoint y: 474, distance: 301.4
drag, startPoint x: 495, startPoint y: 474, endPoint x: 405, endPoint y: 404, distance: 114.0
copy p "In a market increasingly challenged by less modern software compared to newer c…"
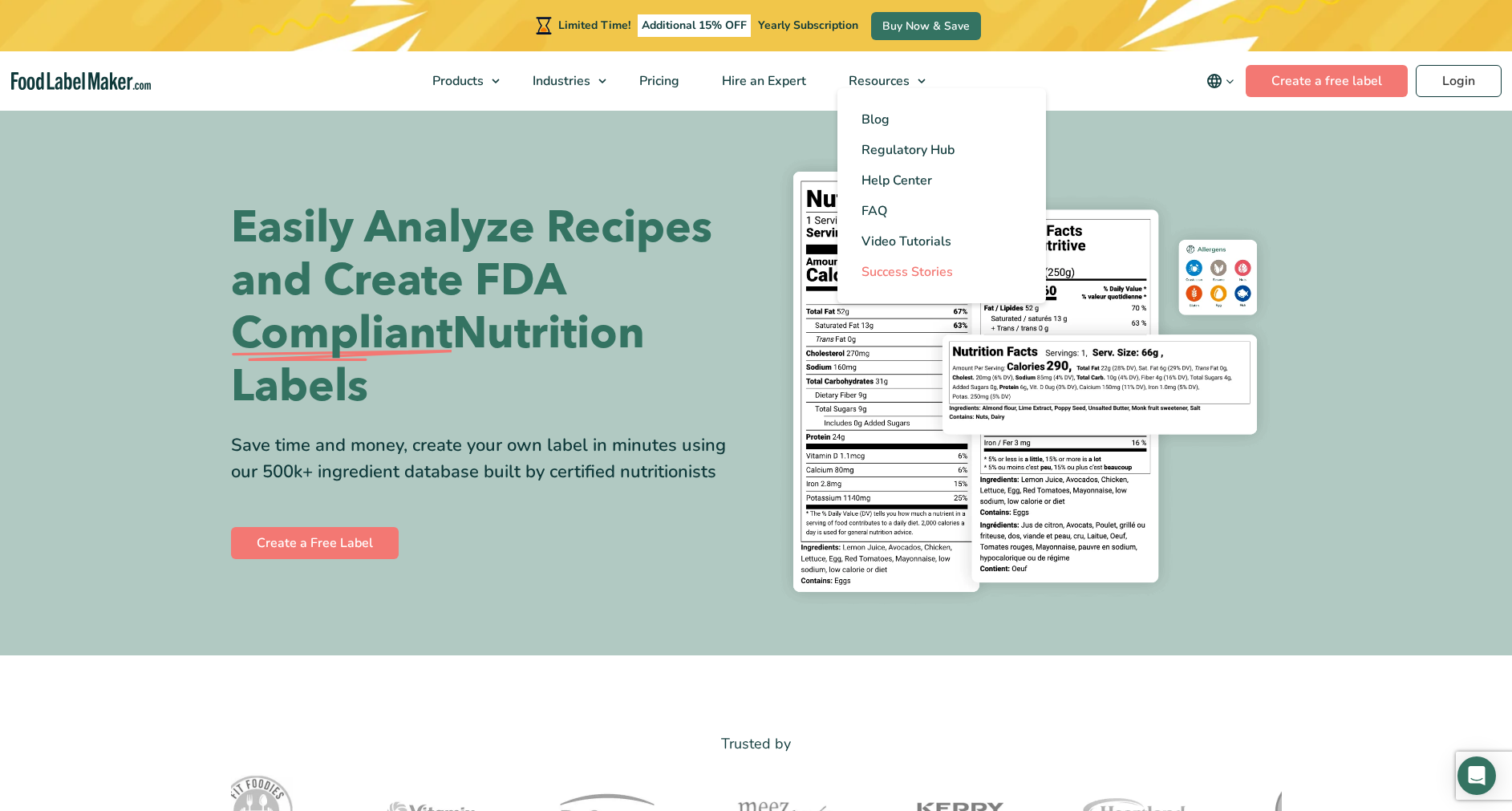
click at [936, 272] on span "Success Stories" at bounding box center [907, 272] width 92 height 17
